Goal: Information Seeking & Learning: Learn about a topic

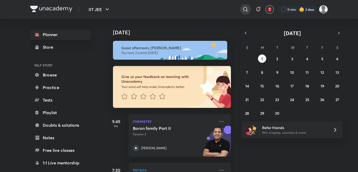
click at [247, 7] on icon at bounding box center [246, 9] width 6 height 6
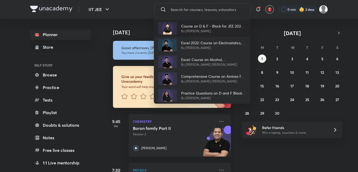
click at [215, 29] on p "By [PERSON_NAME]" at bounding box center [213, 31] width 65 height 5
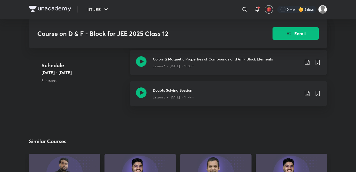
scroll to position [283, 0]
click at [180, 62] on div "Lesson 4 • [DATE] • 1h 30m" at bounding box center [226, 65] width 147 height 7
